Goal: Entertainment & Leisure: Browse casually

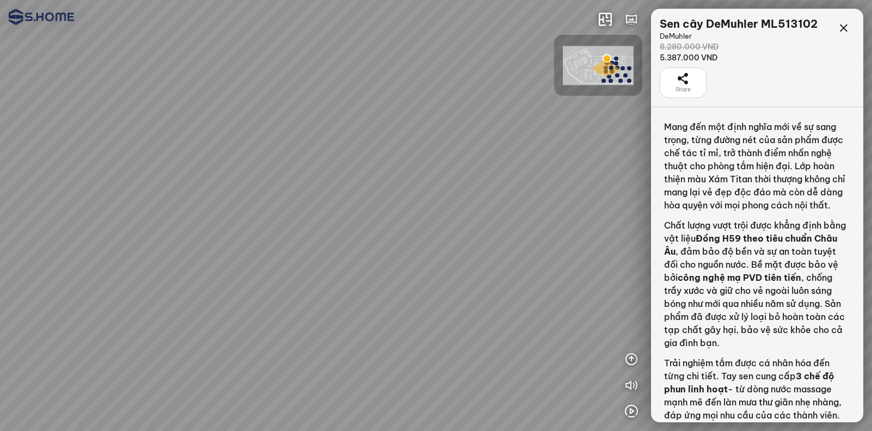
drag, startPoint x: 399, startPoint y: 196, endPoint x: 434, endPoint y: 165, distance: 46.7
click at [434, 165] on div at bounding box center [436, 215] width 872 height 431
click at [627, 385] on icon "button" at bounding box center [631, 385] width 13 height 13
